Goal: Obtain resource: Obtain resource

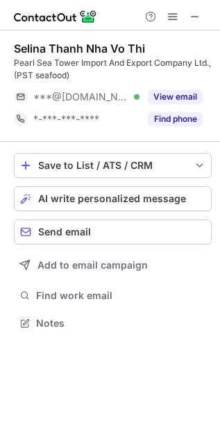
scroll to position [313, 220]
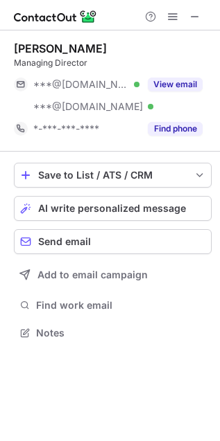
scroll to position [324, 220]
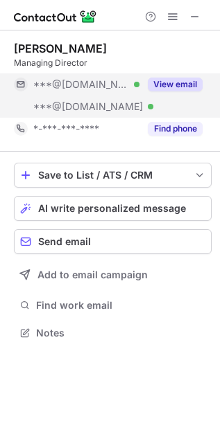
click at [160, 85] on button "View email" at bounding box center [175, 85] width 55 height 14
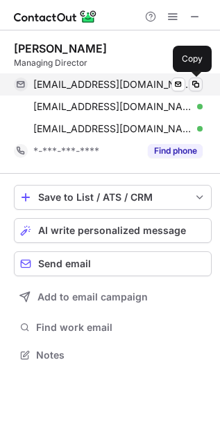
click at [198, 88] on span at bounding box center [195, 84] width 11 height 11
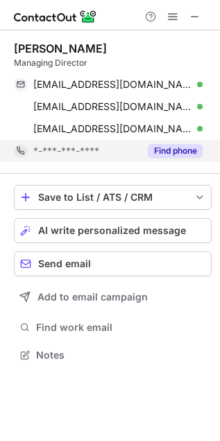
click at [194, 148] on button "Find phone" at bounding box center [175, 151] width 55 height 14
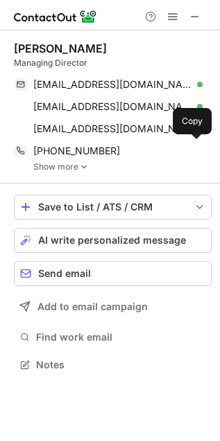
scroll to position [355, 220]
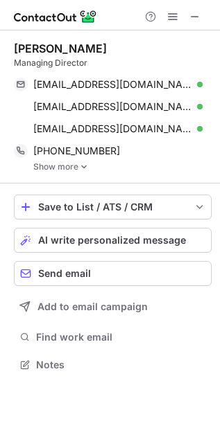
click at [80, 172] on div "Juliet Allen Managing Director julietallen11@gmail.com Verified Send email Copy…" at bounding box center [112, 106] width 197 height 153
click at [80, 163] on img at bounding box center [84, 167] width 8 height 10
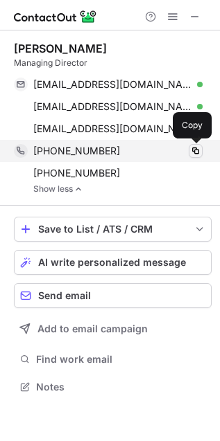
click at [196, 148] on span at bounding box center [195, 151] width 11 height 11
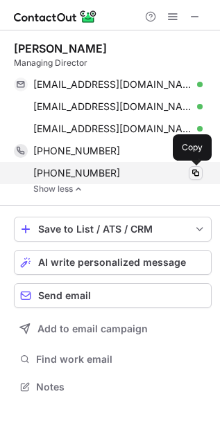
click at [197, 168] on span at bounding box center [195, 173] width 11 height 11
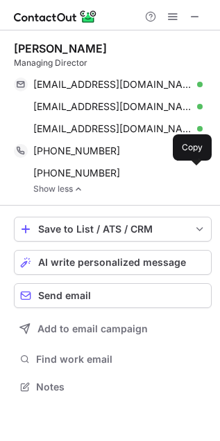
click at [49, 44] on div "Juliet Allen" at bounding box center [60, 49] width 93 height 14
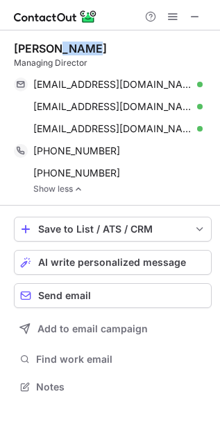
click at [49, 44] on div "Juliet Allen" at bounding box center [60, 49] width 93 height 14
copy div "Juliet Allen"
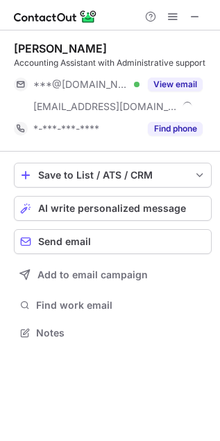
scroll to position [324, 220]
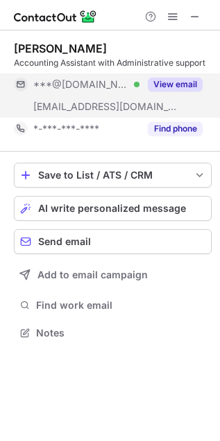
click at [187, 85] on button "View email" at bounding box center [175, 85] width 55 height 14
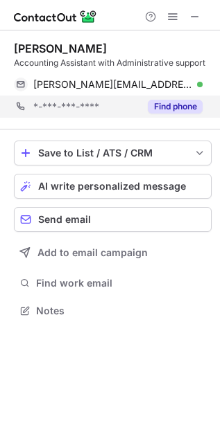
scroll to position [8, 7]
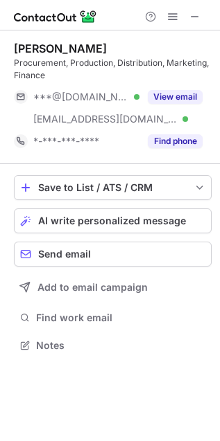
scroll to position [336, 220]
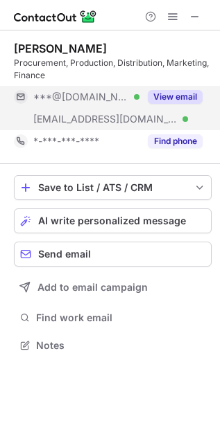
click at [201, 97] on button "View email" at bounding box center [175, 97] width 55 height 14
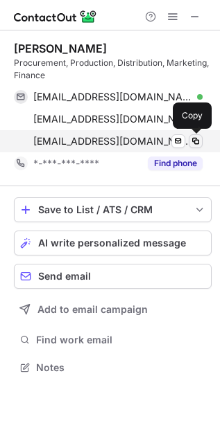
click at [194, 143] on span at bounding box center [195, 141] width 11 height 11
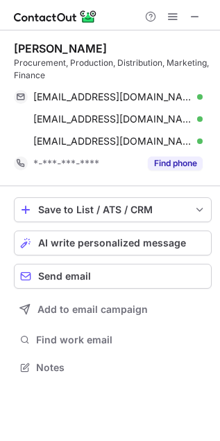
click at [100, 46] on div "Alexander Melnik" at bounding box center [60, 49] width 93 height 14
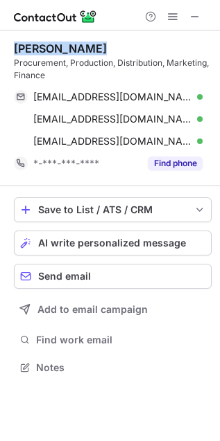
click at [100, 46] on div "Alexander Melnik" at bounding box center [60, 49] width 93 height 14
copy div "Alexander Melnik"
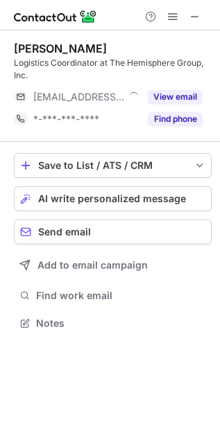
scroll to position [313, 220]
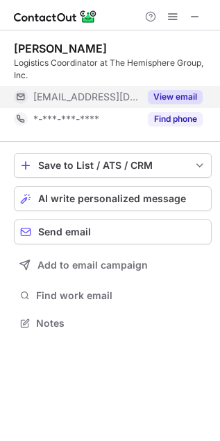
click at [152, 91] on button "View email" at bounding box center [175, 97] width 55 height 14
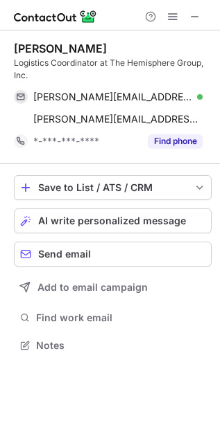
scroll to position [336, 220]
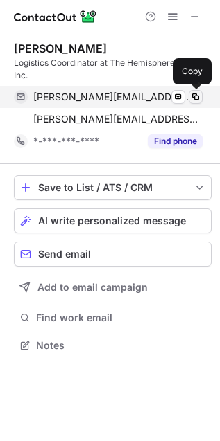
click at [195, 96] on span at bounding box center [195, 96] width 11 height 11
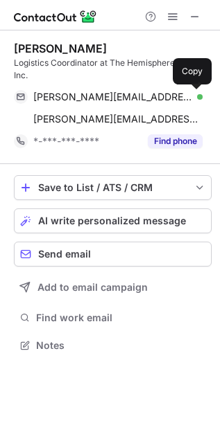
click at [20, 44] on div "Mallory Conforti" at bounding box center [60, 49] width 93 height 14
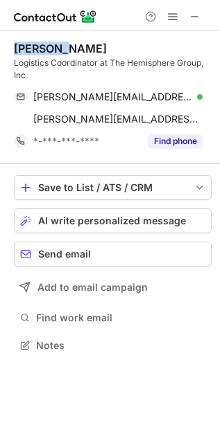
click at [20, 44] on div "Mallory Conforti" at bounding box center [60, 49] width 93 height 14
copy div "Mallory Conforti"
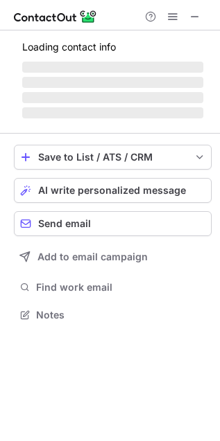
scroll to position [301, 220]
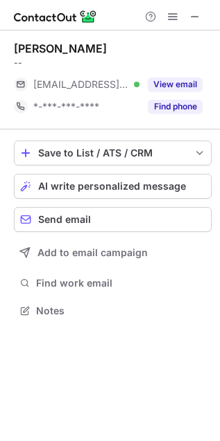
click at [95, 52] on div "Amanda Esposito" at bounding box center [60, 49] width 93 height 14
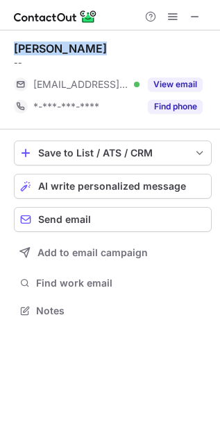
click at [95, 52] on div "Amanda Esposito" at bounding box center [60, 49] width 93 height 14
copy div "Amanda Esposito"
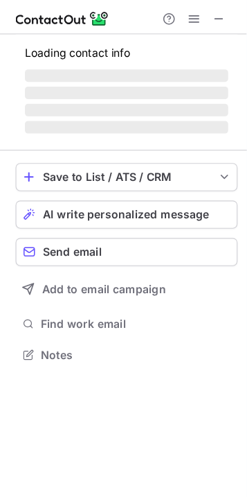
scroll to position [324, 220]
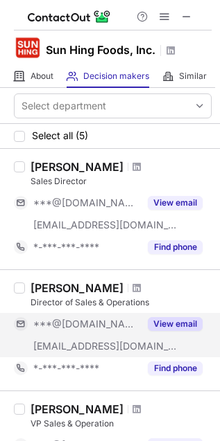
click at [164, 313] on div "View email" at bounding box center [170, 324] width 63 height 22
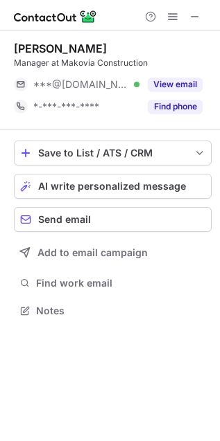
scroll to position [301, 220]
drag, startPoint x: 19, startPoint y: 39, endPoint x: 16, endPoint y: 49, distance: 10.1
click at [17, 39] on div "[PERSON_NAME] Manager at Makovia Construction ***@[DOMAIN_NAME] Verified View e…" at bounding box center [112, 79] width 197 height 99
click at [16, 49] on div "[PERSON_NAME]" at bounding box center [60, 49] width 93 height 14
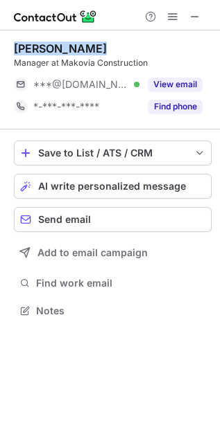
click at [16, 49] on div "Ray Ma" at bounding box center [60, 49] width 93 height 14
copy div "Ray Ma"
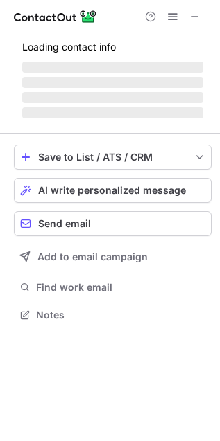
scroll to position [324, 220]
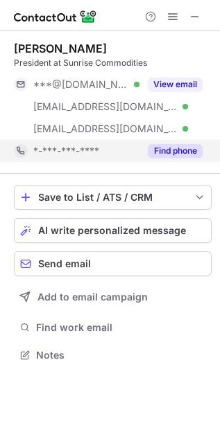
scroll to position [345, 220]
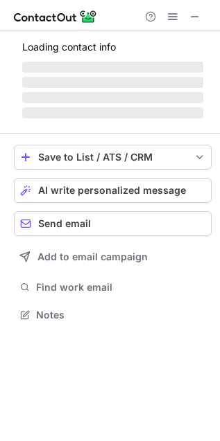
scroll to position [336, 220]
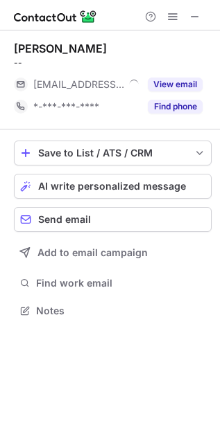
scroll to position [301, 220]
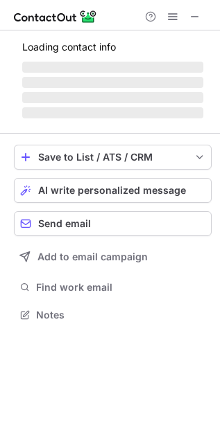
scroll to position [324, 220]
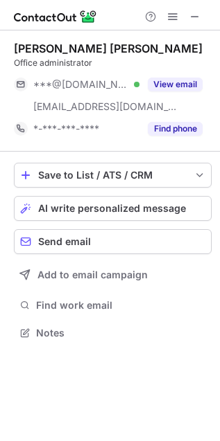
click at [55, 45] on div "Juan Hernandez Rada" at bounding box center [108, 49] width 188 height 14
click at [55, 46] on div "Juan Hernandez Rada" at bounding box center [108, 49] width 188 height 14
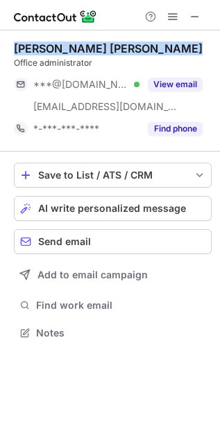
click at [55, 46] on div "Juan Hernandez Rada" at bounding box center [108, 49] width 188 height 14
copy div "Juan Hernandez Rada"
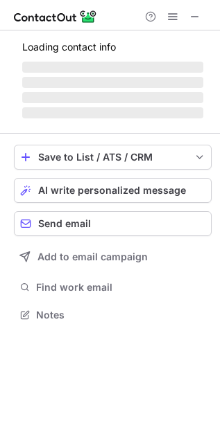
scroll to position [358, 220]
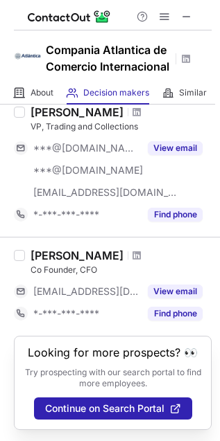
scroll to position [84, 0]
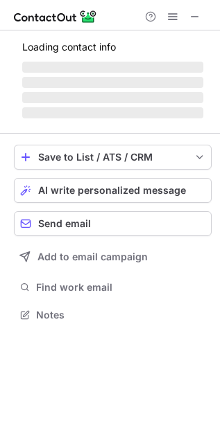
scroll to position [301, 220]
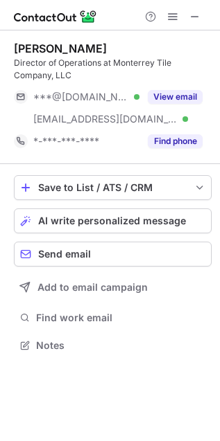
scroll to position [336, 220]
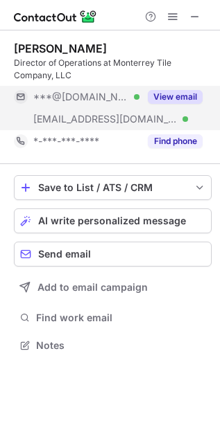
click at [174, 94] on button "View email" at bounding box center [175, 97] width 55 height 14
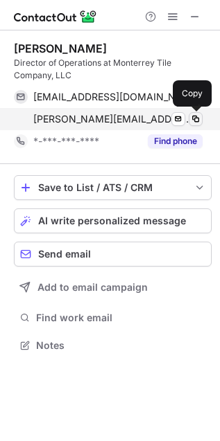
click at [201, 120] on button at bounding box center [195, 119] width 14 height 14
click at [201, 119] on button at bounding box center [195, 119] width 14 height 14
